Goal: Task Accomplishment & Management: Manage account settings

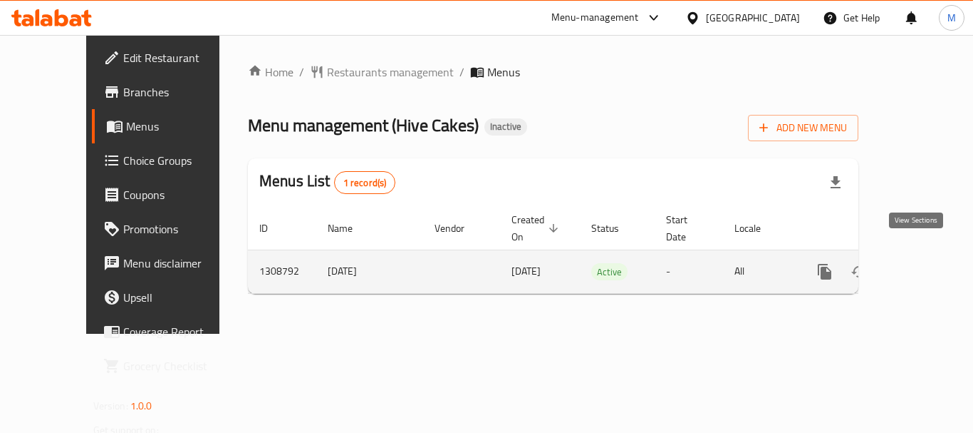
click at [925, 254] on link "enhanced table" at bounding box center [928, 271] width 34 height 34
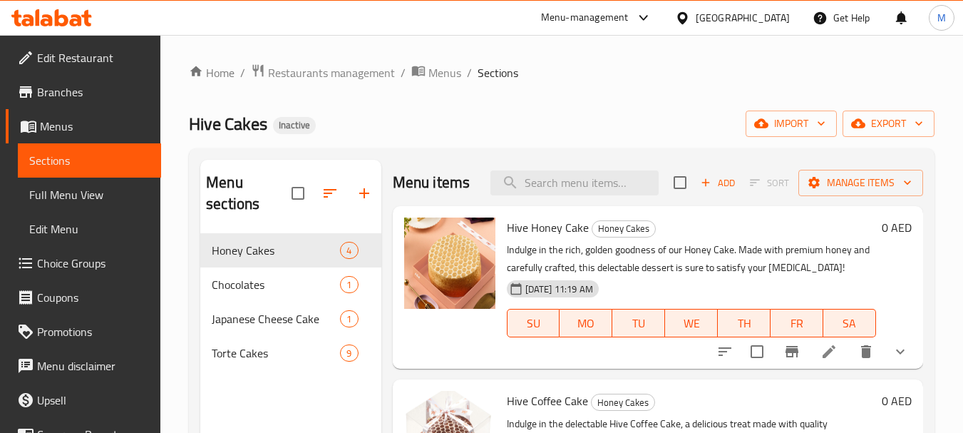
click at [476, 145] on div "Home / Restaurants management / Menus / Sections Hive Cakes Inactive import exp…" at bounding box center [561, 333] width 745 height 540
drag, startPoint x: 188, startPoint y: 124, endPoint x: 273, endPoint y: 117, distance: 85.1
click at [273, 117] on div "Home / Restaurants management / Menus / Sections Hive Cakes Inactive import exp…" at bounding box center [561, 333] width 802 height 597
copy span "Hive Cakes"
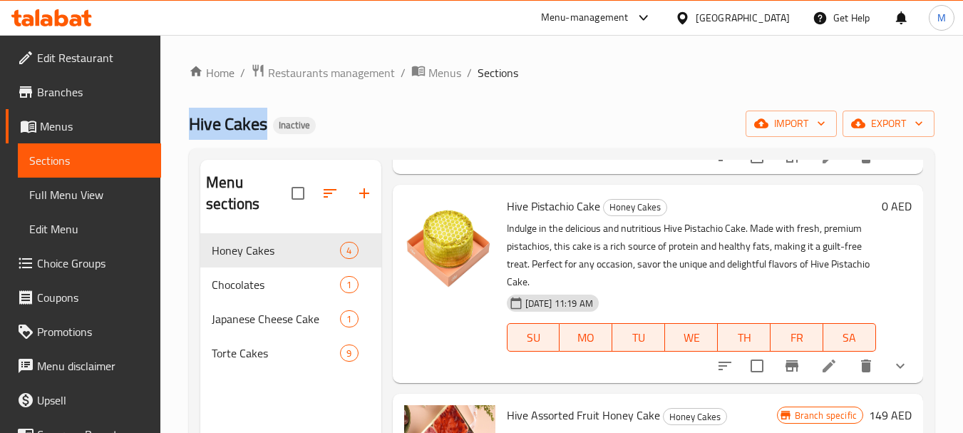
scroll to position [425, 0]
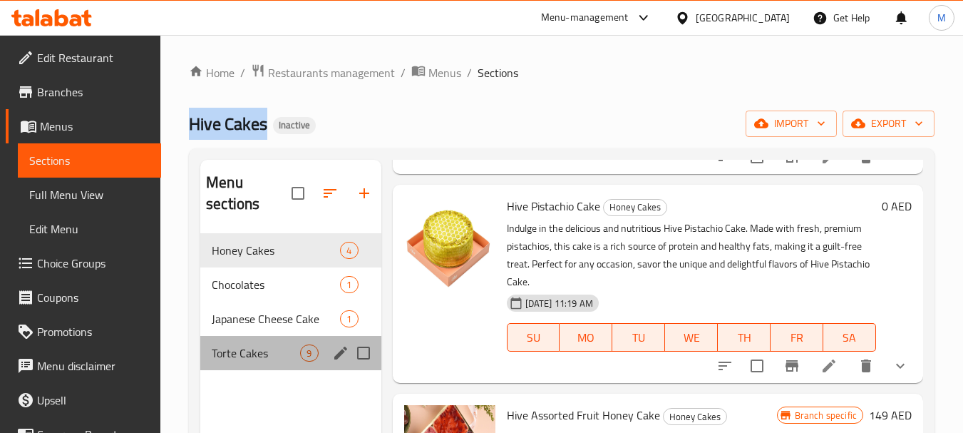
click at [379, 366] on div "Torte Cakes 9" at bounding box center [290, 353] width 180 height 34
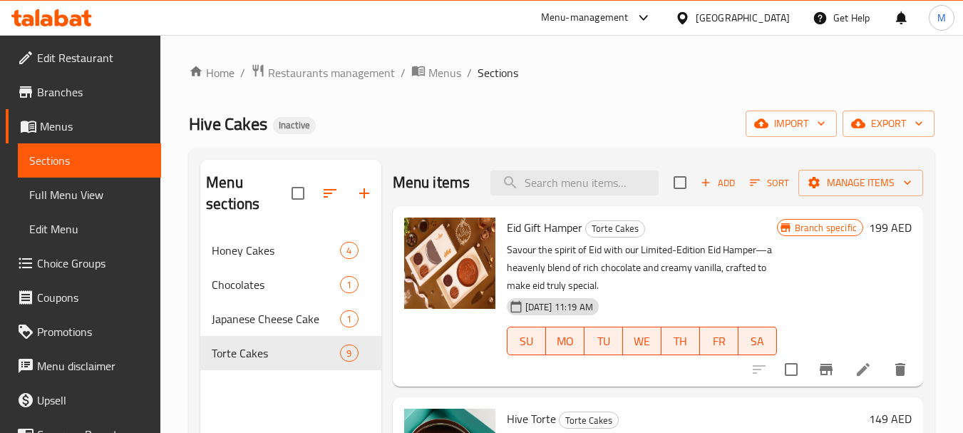
click at [467, 157] on div "Menu sections Honey Cakes 4 Chocolates 1 Japanese Cheese Cake 1 Torte Cakes 9 M…" at bounding box center [561, 375] width 745 height 455
click at [457, 177] on h2 "Menu items" at bounding box center [432, 182] width 78 height 21
click at [445, 152] on div "Menu sections Honey Cakes 4 Chocolates 1 Japanese Cheese Cake 1 Torte Cakes 9 M…" at bounding box center [561, 375] width 745 height 455
click at [461, 191] on h2 "Menu items" at bounding box center [432, 182] width 78 height 21
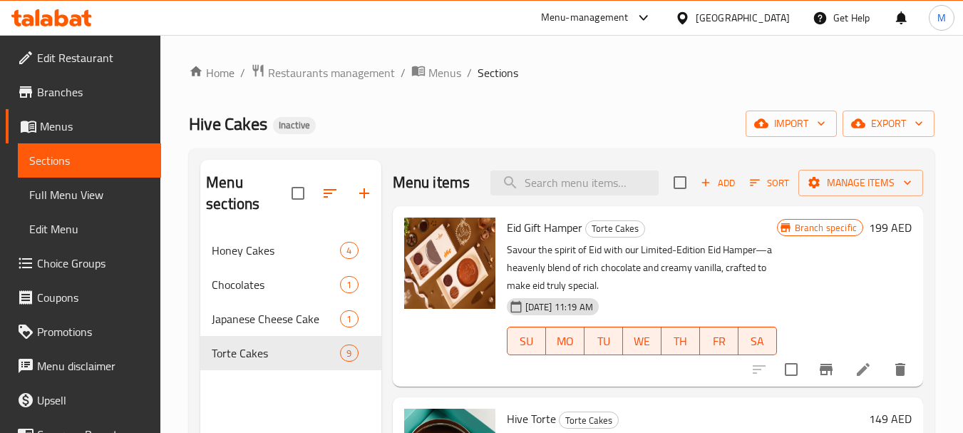
click at [481, 145] on div "Home / Restaurants management / Menus / Sections Hive Cakes Inactive import exp…" at bounding box center [561, 333] width 745 height 540
click at [457, 120] on div "Hive Cakes Inactive import export" at bounding box center [561, 123] width 745 height 26
click at [478, 124] on div "Hive Cakes Inactive import export" at bounding box center [561, 123] width 745 height 26
click at [107, 64] on span "Edit Restaurant" at bounding box center [93, 57] width 113 height 17
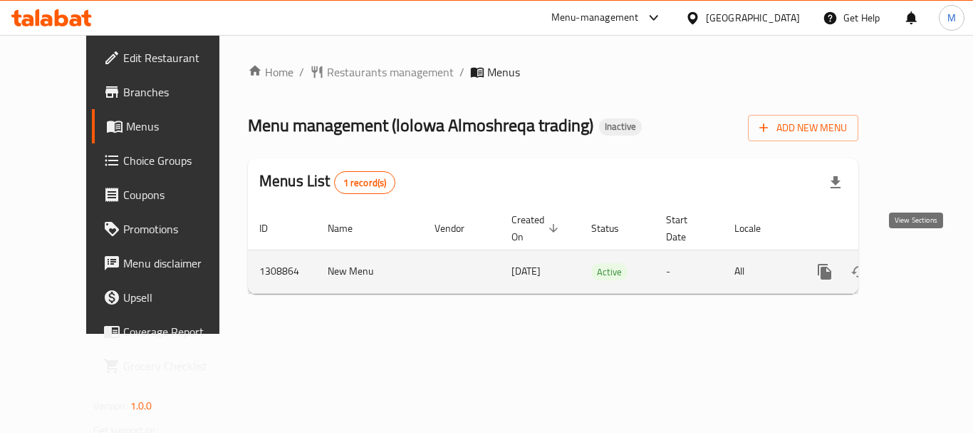
click at [919, 263] on icon "enhanced table" at bounding box center [927, 271] width 17 height 17
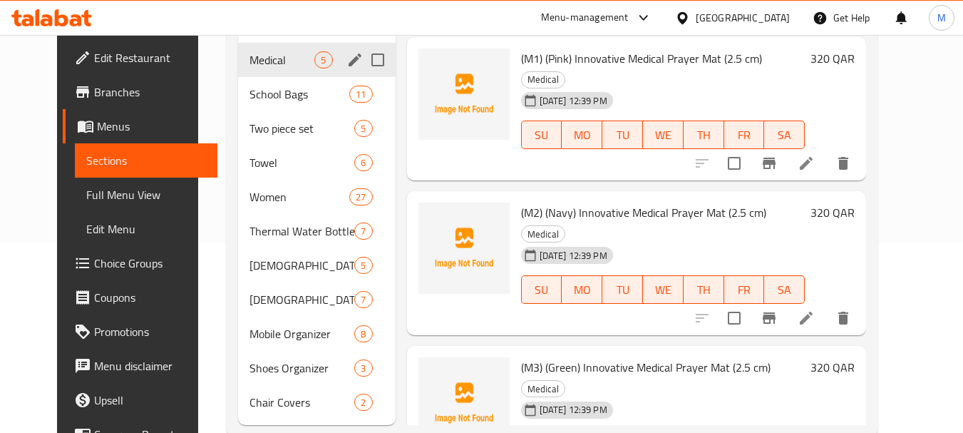
scroll to position [214, 0]
